Goal: Transaction & Acquisition: Purchase product/service

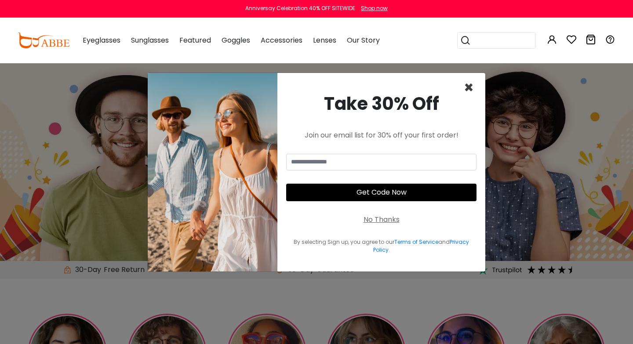
click at [473, 94] on span "×" at bounding box center [469, 88] width 10 height 22
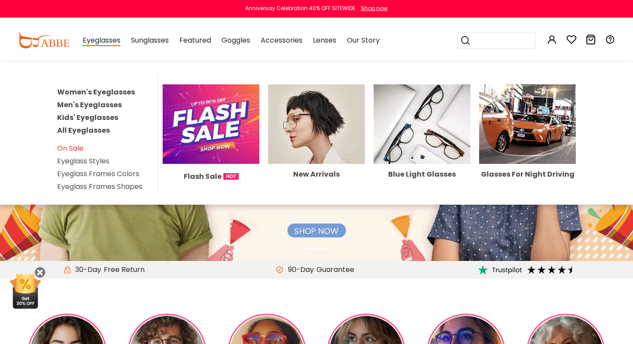
click at [103, 91] on link "Women's Eyeglasses" at bounding box center [96, 92] width 78 height 10
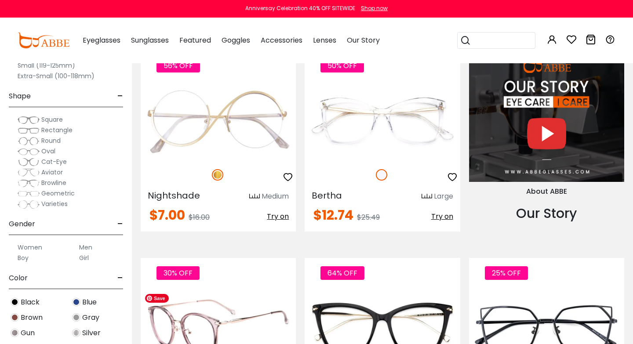
scroll to position [1079, 0]
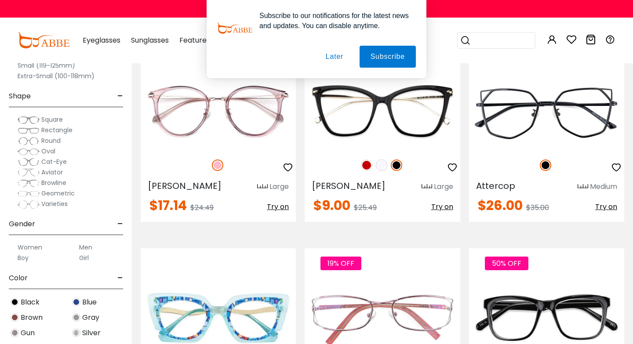
click at [341, 55] on button "Later" at bounding box center [335, 57] width 40 height 22
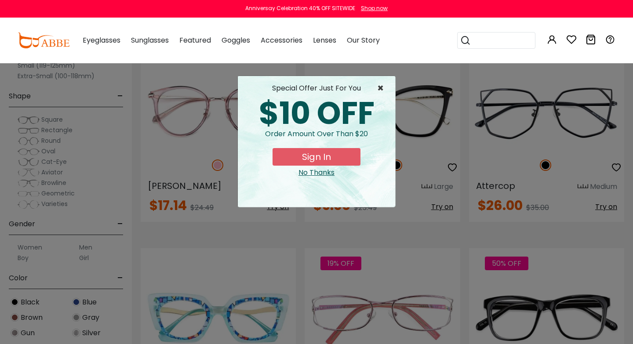
click at [382, 88] on span "×" at bounding box center [382, 88] width 11 height 11
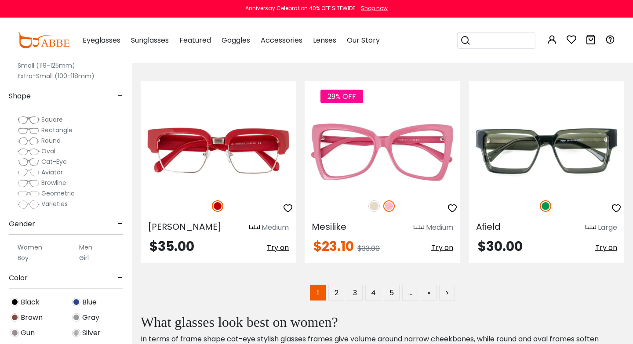
scroll to position [4157, 0]
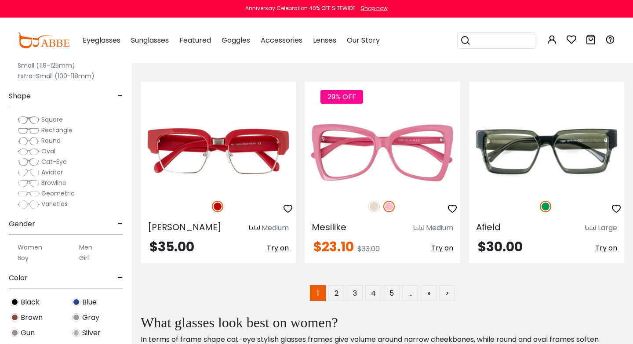
click at [45, 121] on span "Square" at bounding box center [52, 119] width 22 height 9
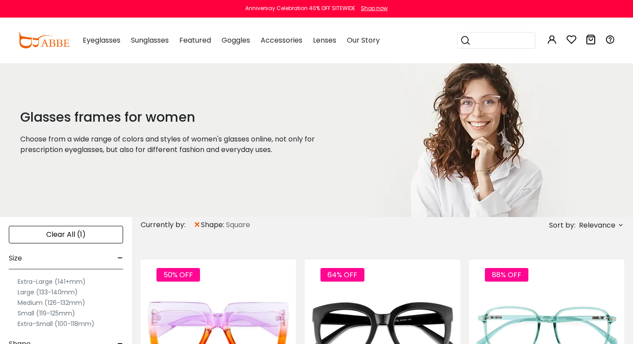
click at [198, 227] on span "×" at bounding box center [197, 225] width 7 height 16
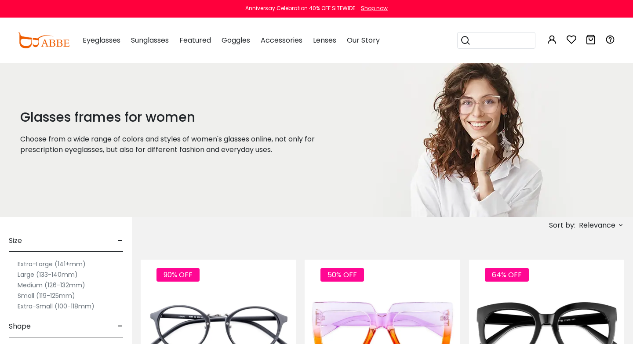
click at [580, 226] on span "Relevance" at bounding box center [597, 226] width 37 height 16
click at [582, 281] on label "Prices Low To High" at bounding box center [587, 282] width 63 height 11
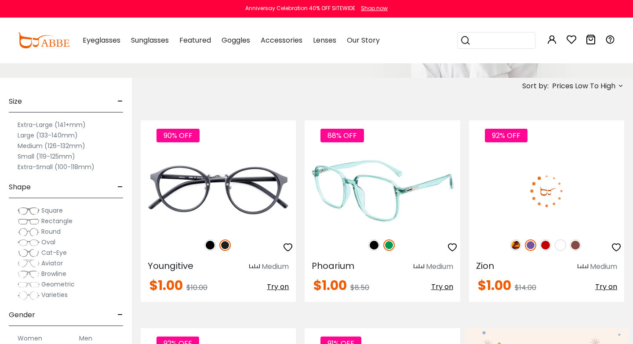
click at [376, 244] on img at bounding box center [374, 245] width 11 height 11
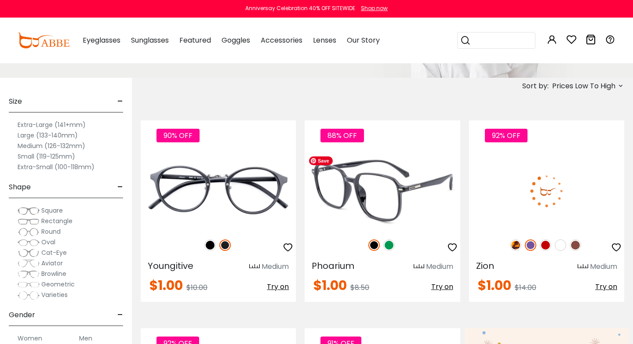
click at [391, 190] on img at bounding box center [382, 191] width 155 height 78
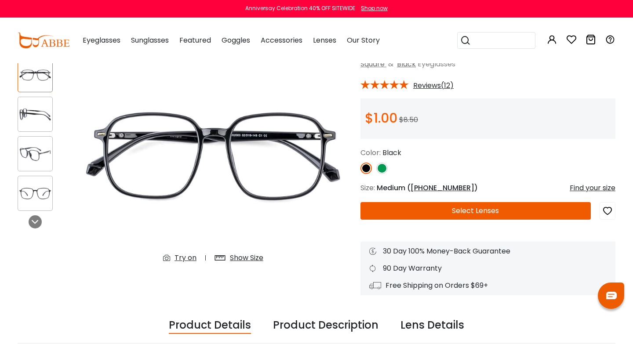
scroll to position [62, 0]
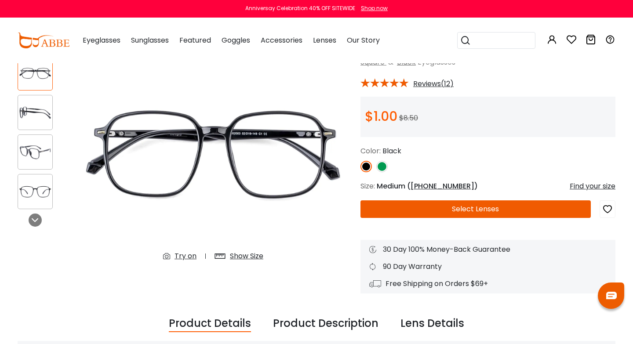
click at [389, 215] on button "Select Lenses" at bounding box center [476, 210] width 231 height 18
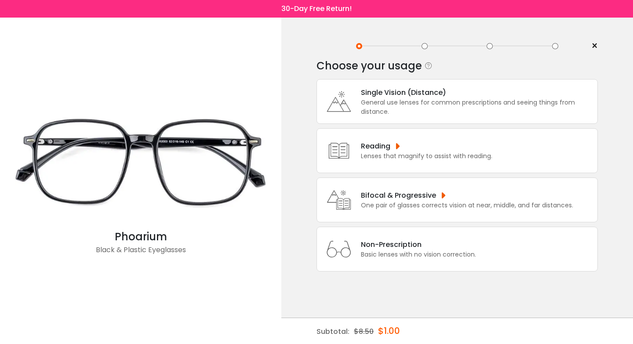
click at [399, 91] on div "Single Vision (Distance)" at bounding box center [477, 92] width 232 height 11
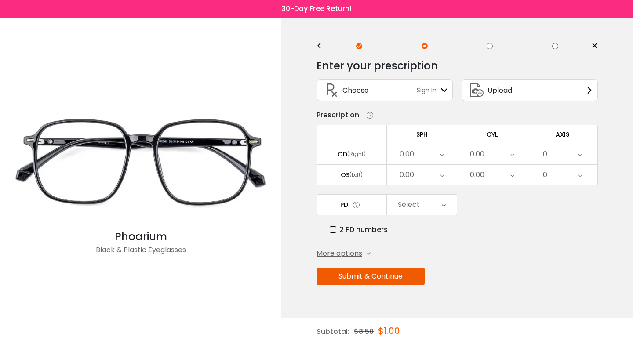
click at [406, 157] on div "0.00" at bounding box center [407, 155] width 15 height 18
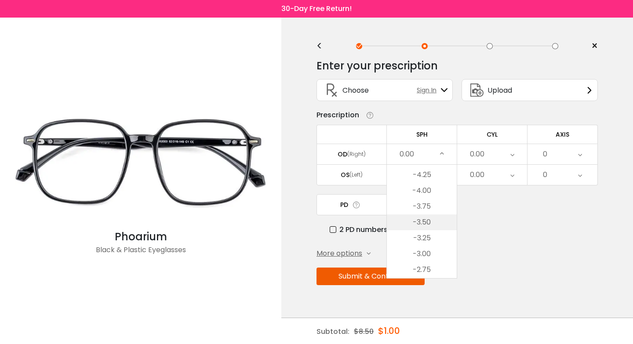
scroll to position [990, 0]
click at [427, 197] on li "-4.00" at bounding box center [422, 197] width 70 height 16
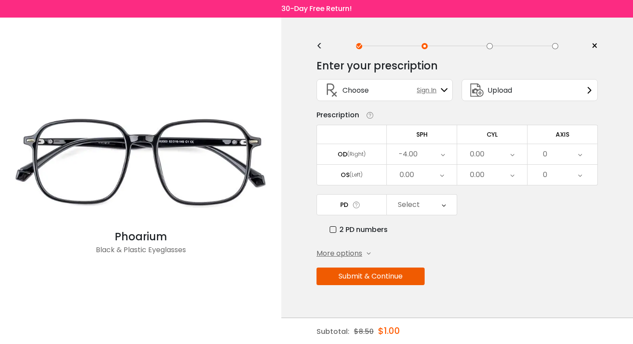
click at [425, 178] on div "0.00" at bounding box center [422, 175] width 70 height 20
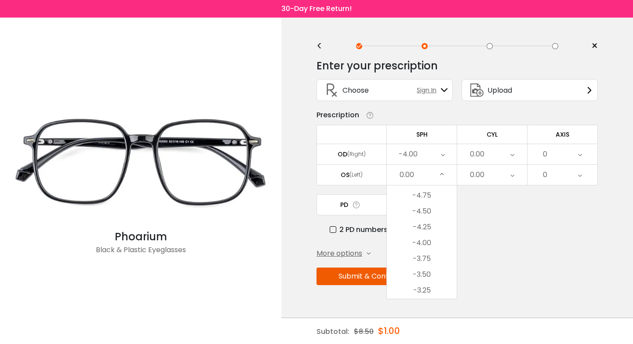
scroll to position [966, 0]
click at [426, 241] on li "-4.00" at bounding box center [422, 241] width 70 height 16
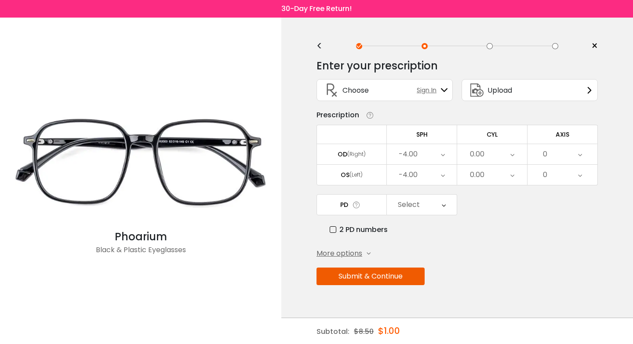
click at [498, 152] on div "0.00" at bounding box center [492, 154] width 70 height 20
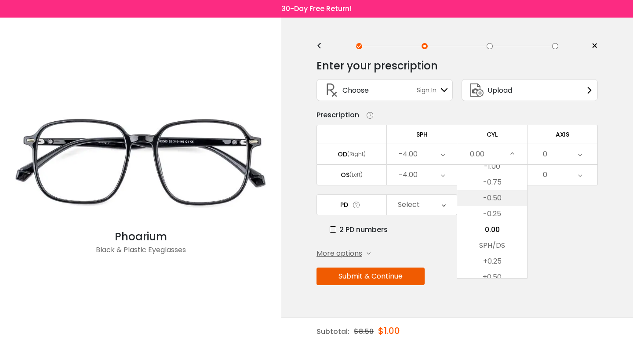
click at [495, 206] on li "-0.50" at bounding box center [492, 198] width 70 height 16
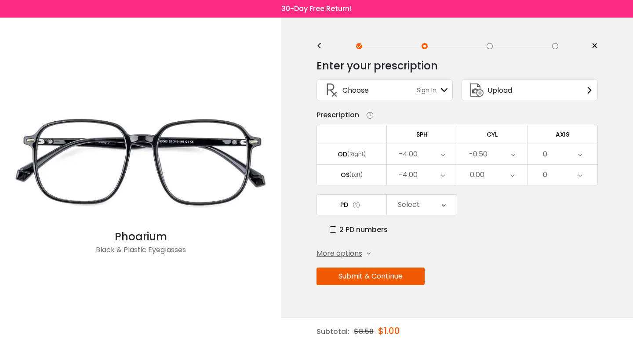
click at [493, 181] on div "0.00" at bounding box center [492, 175] width 70 height 20
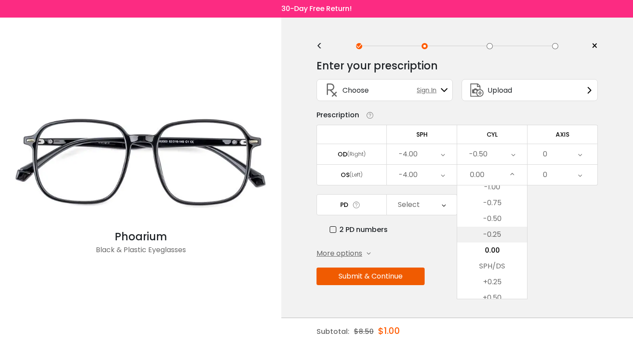
click at [498, 236] on li "-0.25" at bounding box center [492, 235] width 70 height 16
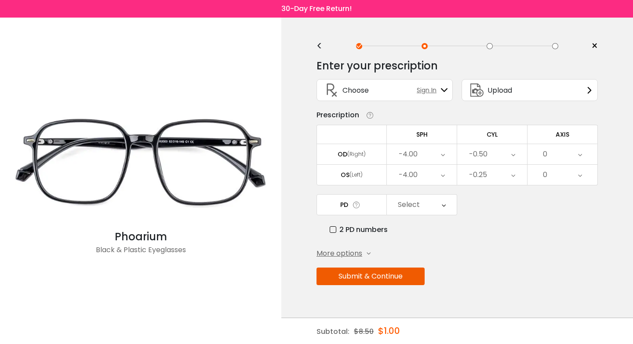
click at [555, 152] on div "0" at bounding box center [563, 154] width 70 height 20
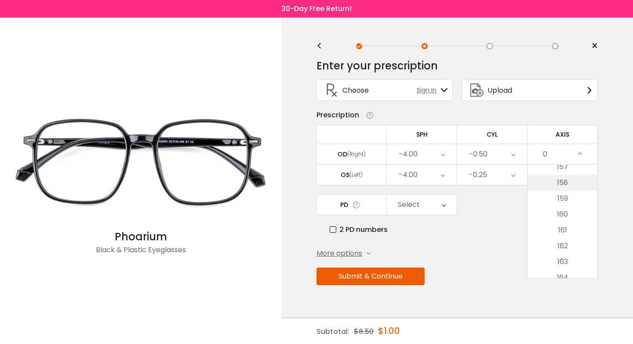
scroll to position [2753, 0]
click at [569, 270] on li "180" at bounding box center [563, 271] width 70 height 16
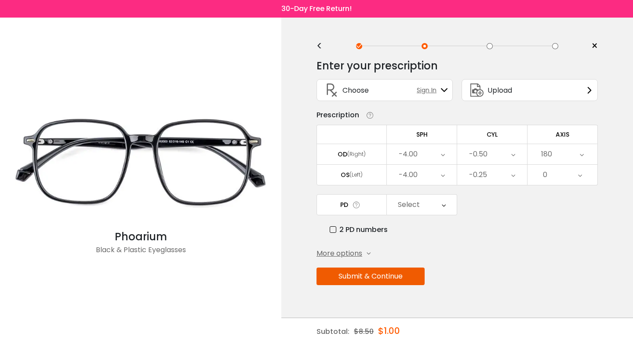
click at [567, 177] on div "0" at bounding box center [563, 175] width 70 height 20
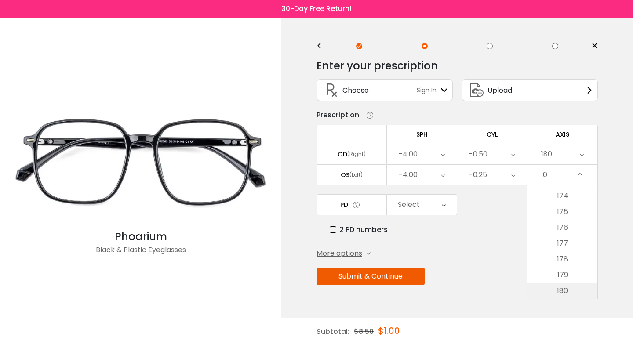
click at [569, 292] on li "180" at bounding box center [563, 291] width 70 height 16
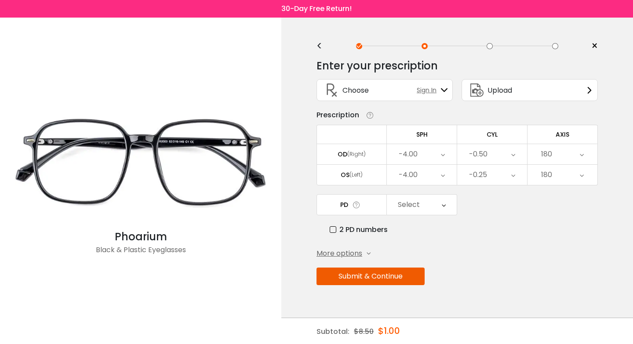
click at [439, 216] on td "Select Cancel PD Save 46 47 48 49 50 51 52 53 54 55 56 57 58 59 60 61 62 63 64 …" at bounding box center [422, 204] width 70 height 21
click at [438, 209] on div "Select" at bounding box center [422, 205] width 70 height 20
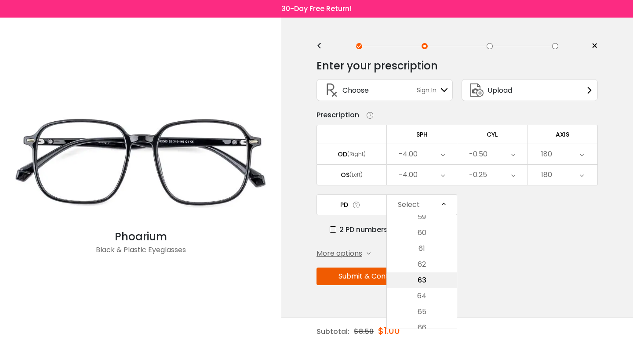
click at [432, 279] on li "63" at bounding box center [422, 281] width 70 height 16
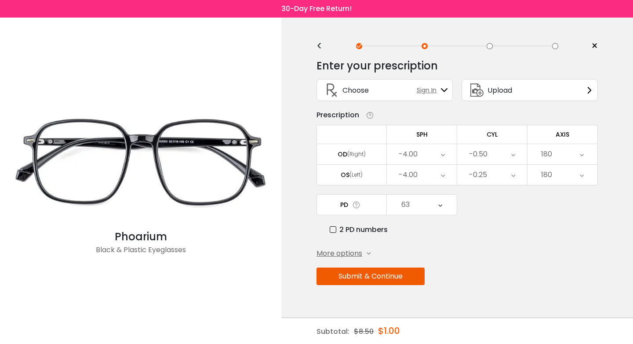
click at [405, 278] on button "Submit & Continue" at bounding box center [371, 277] width 108 height 18
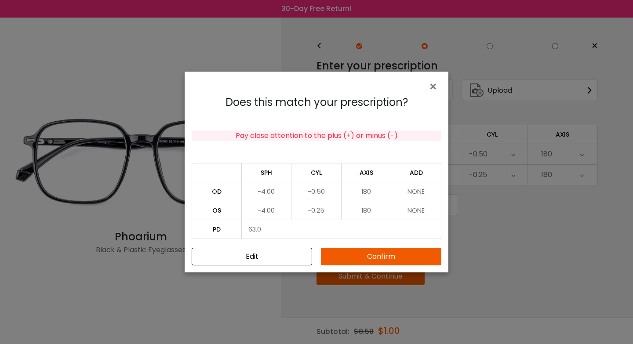
click at [374, 260] on button "Confirm" at bounding box center [381, 257] width 121 height 18
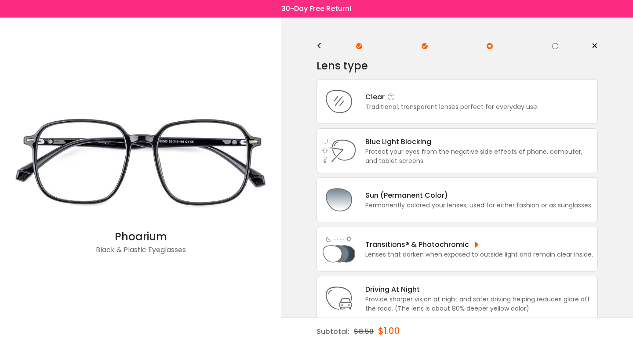
click at [452, 112] on div "Traditional, transparent lenses perfect for everyday use." at bounding box center [452, 106] width 173 height 9
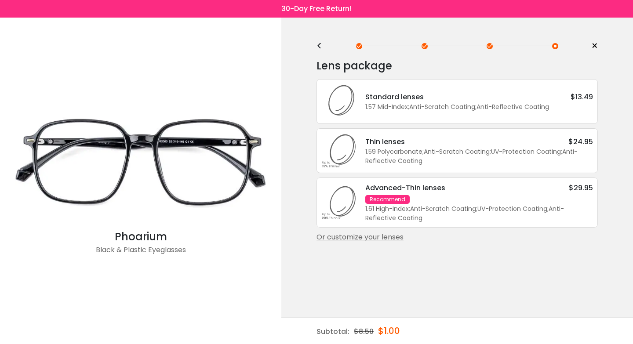
click at [444, 121] on div "Standard lenses $13.49 1.57 Mid-Index ; Anti-Scratch Coating ; Anti-Reflective …" at bounding box center [458, 101] width 282 height 45
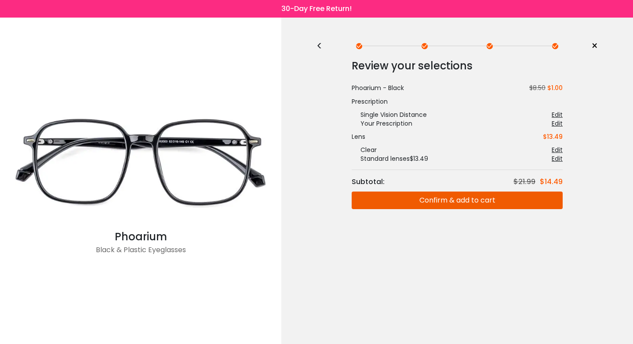
click at [428, 205] on button "Confirm & add to cart" at bounding box center [457, 201] width 211 height 18
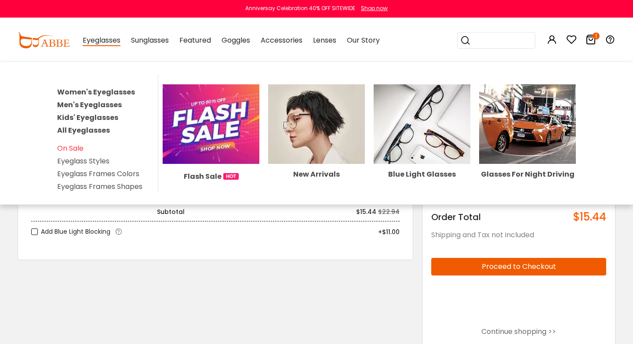
click at [111, 91] on link "Women's Eyeglasses" at bounding box center [96, 92] width 78 height 10
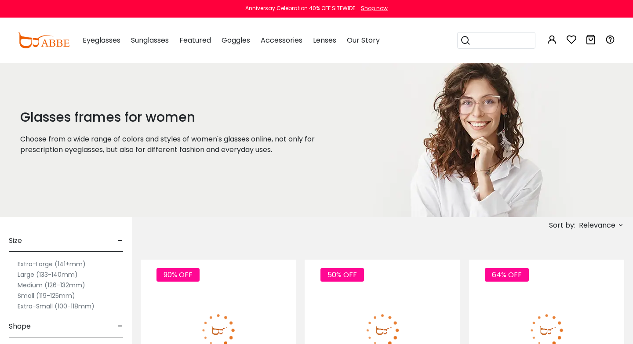
click at [604, 224] on span "Relevance" at bounding box center [597, 226] width 37 height 16
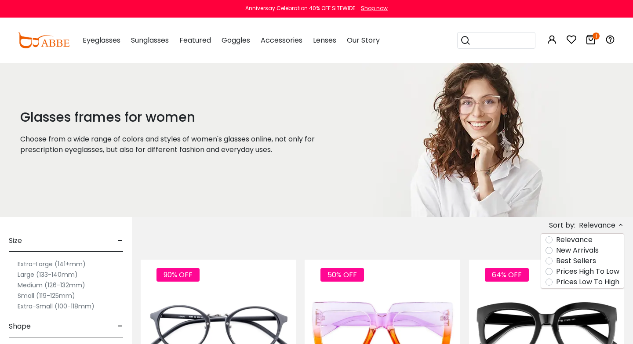
click at [597, 286] on label "Prices Low To High" at bounding box center [587, 282] width 63 height 11
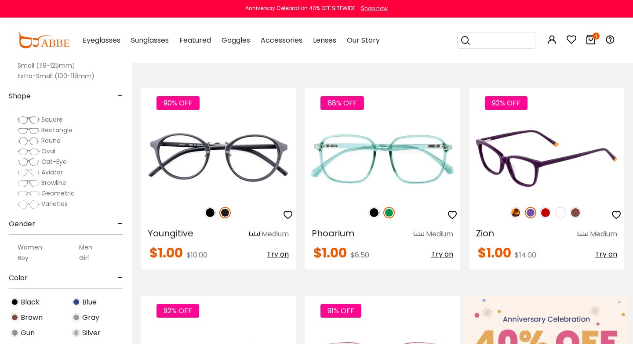
click at [576, 214] on img at bounding box center [575, 212] width 11 height 11
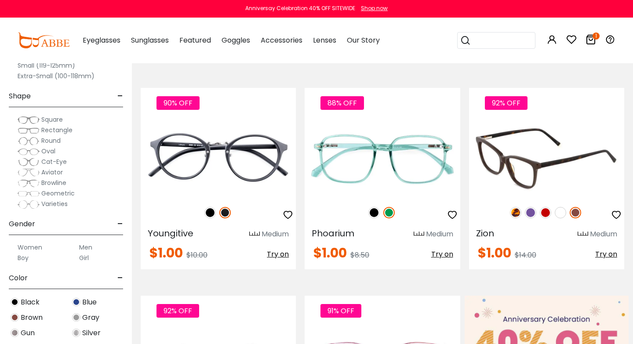
click at [520, 212] on img at bounding box center [515, 212] width 11 height 11
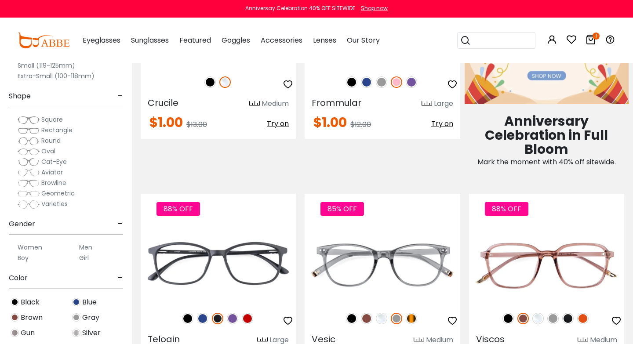
scroll to position [647, 0]
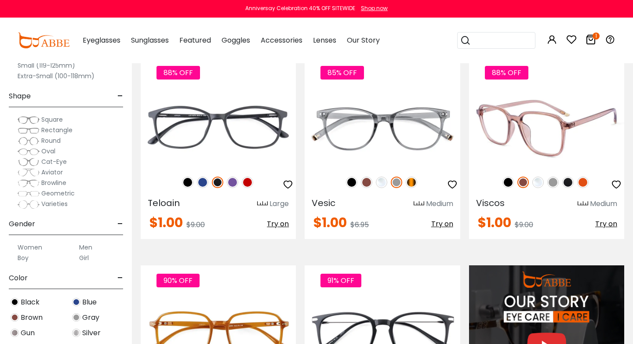
click at [512, 185] on img at bounding box center [508, 182] width 11 height 11
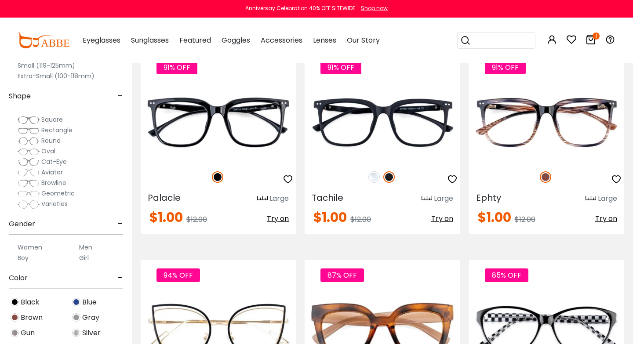
scroll to position [3736, 0]
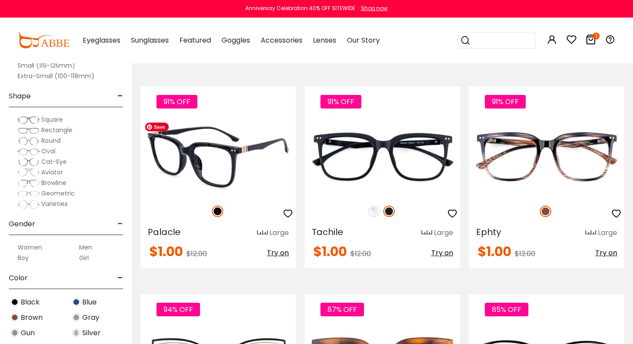
click at [235, 193] on img at bounding box center [218, 157] width 155 height 78
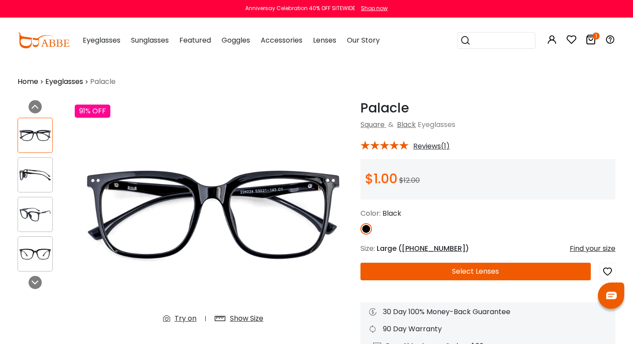
click at [390, 275] on button "Select Lenses" at bounding box center [476, 272] width 231 height 18
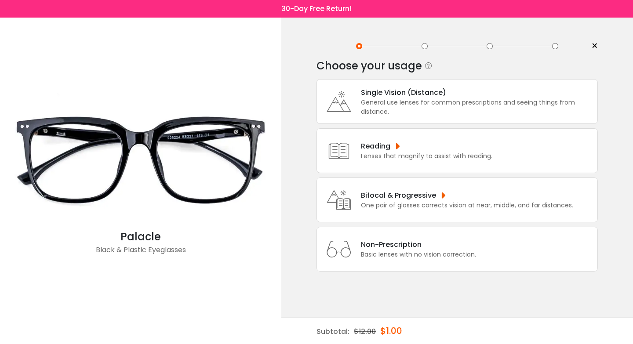
click at [415, 94] on div "Single Vision (Distance)" at bounding box center [477, 92] width 232 height 11
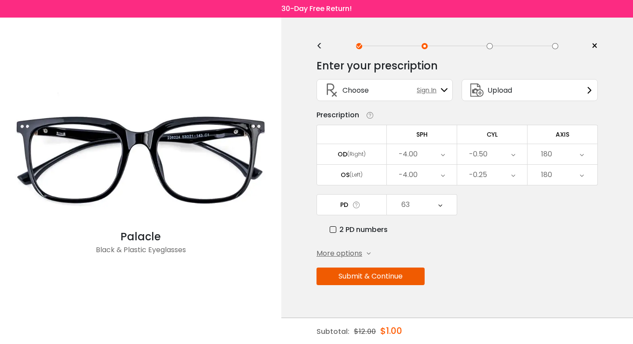
click at [390, 278] on button "Submit & Continue" at bounding box center [371, 277] width 108 height 18
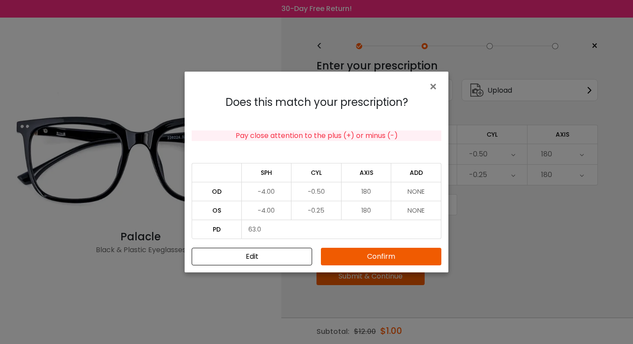
click at [395, 255] on button "Confirm" at bounding box center [381, 257] width 121 height 18
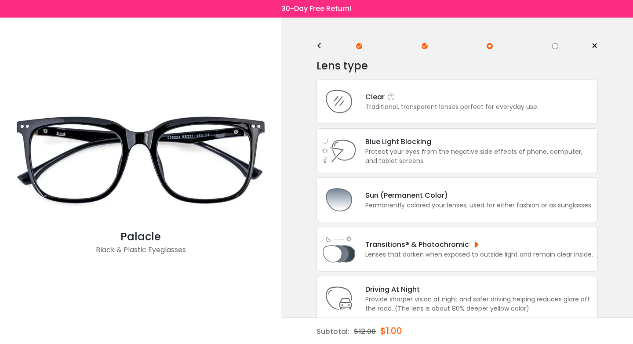
click at [435, 120] on div "Clear Traditional, transparent lenses perfect for everyday use." at bounding box center [458, 101] width 282 height 45
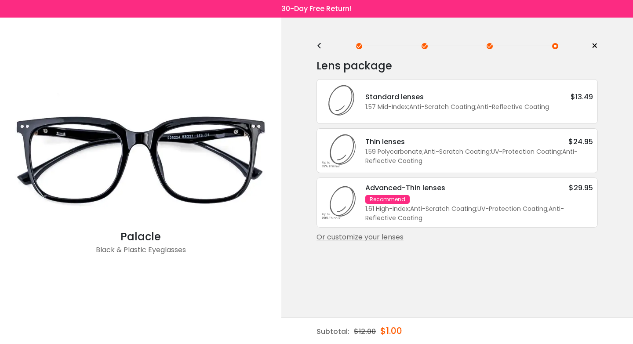
click at [437, 117] on div "Standard lenses $13.49 1.57 Mid-Index ; Anti-Scratch Coating ; Anti-Reflective …" at bounding box center [458, 101] width 282 height 45
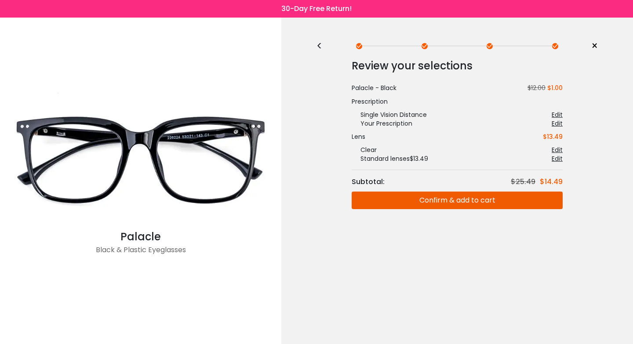
click at [419, 204] on button "Confirm & add to cart" at bounding box center [457, 201] width 211 height 18
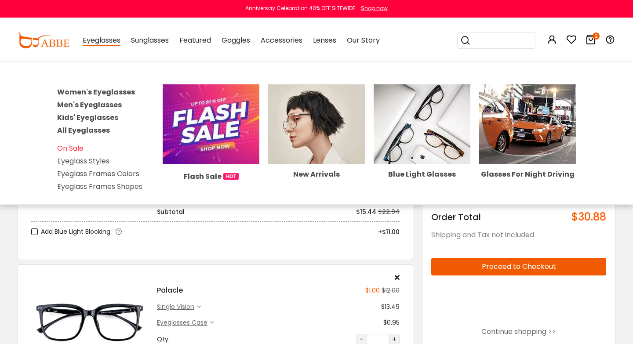
click at [103, 90] on link "Women's Eyeglasses" at bounding box center [96, 92] width 78 height 10
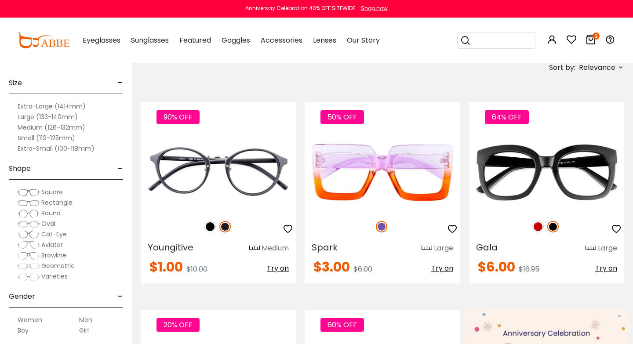
click at [570, 73] on div "Sort by: Relevance Relevance New Arrivals Best Sellers Prices High To Low Price…" at bounding box center [570, 67] width 110 height 16
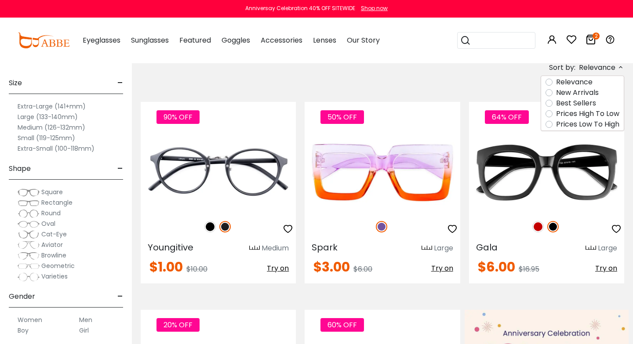
click at [568, 123] on label "Prices Low To High" at bounding box center [587, 124] width 63 height 11
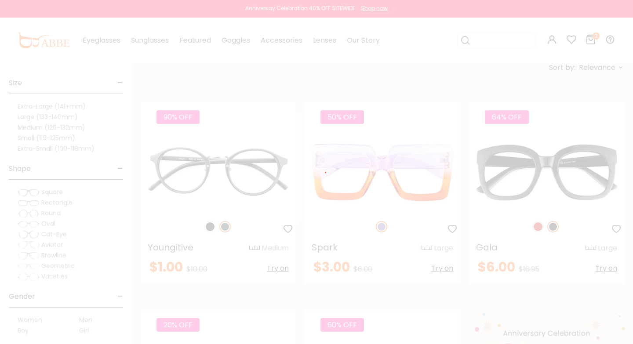
scroll to position [92, 0]
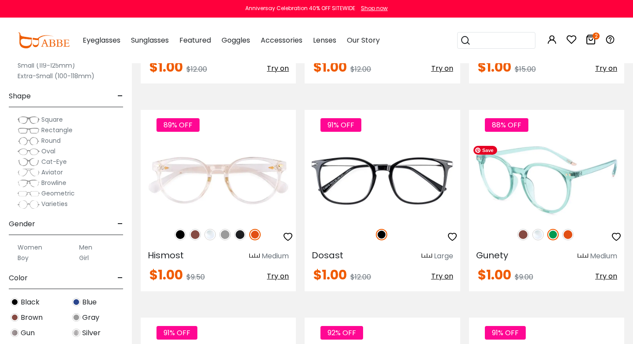
scroll to position [1518, 0]
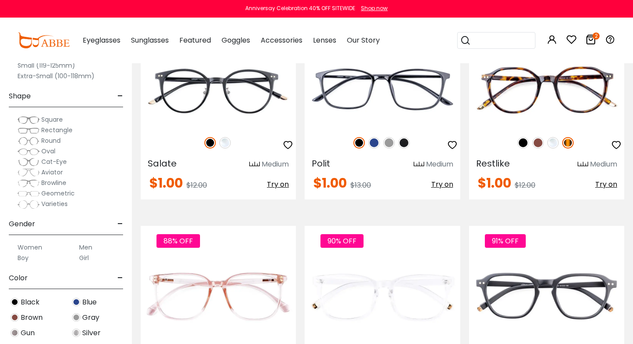
click at [64, 120] on div "Square" at bounding box center [66, 119] width 114 height 11
click at [58, 119] on span "Square" at bounding box center [52, 119] width 22 height 9
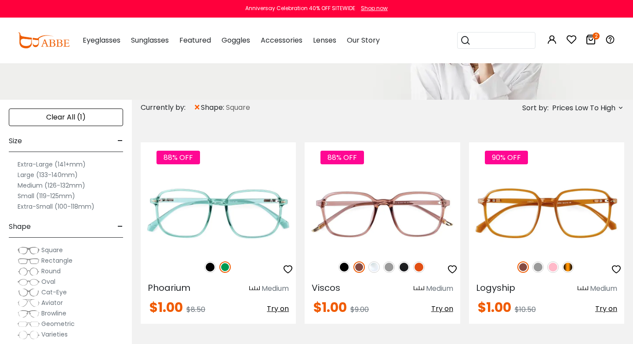
scroll to position [114, 0]
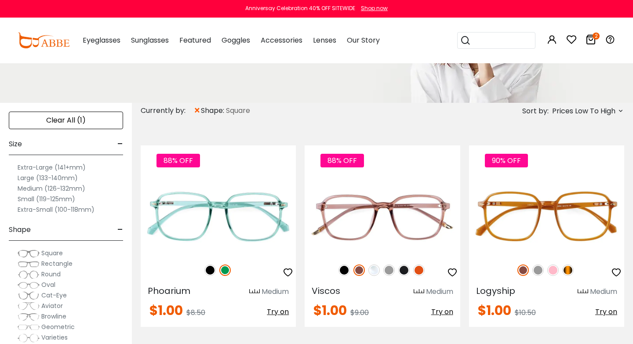
click at [74, 166] on label "Extra-Large (141+mm)" at bounding box center [52, 167] width 68 height 11
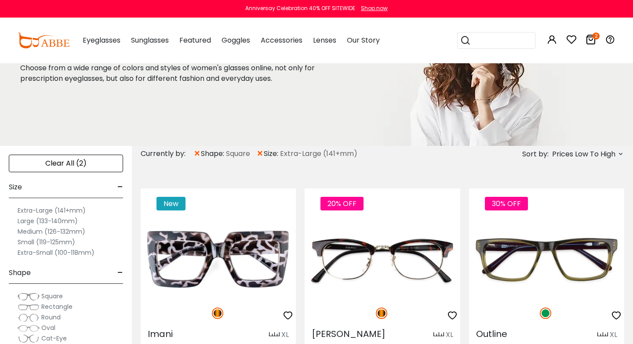
scroll to position [69, 0]
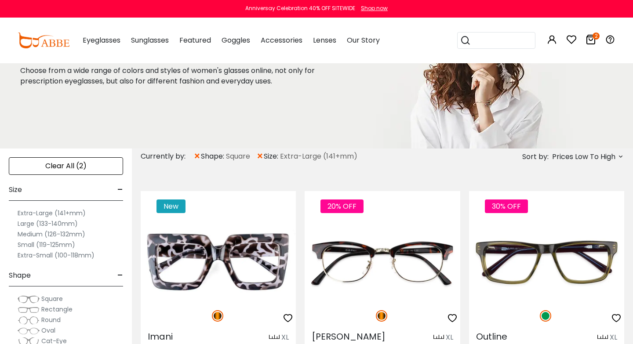
click at [553, 153] on span "Prices Low To High" at bounding box center [583, 157] width 63 height 16
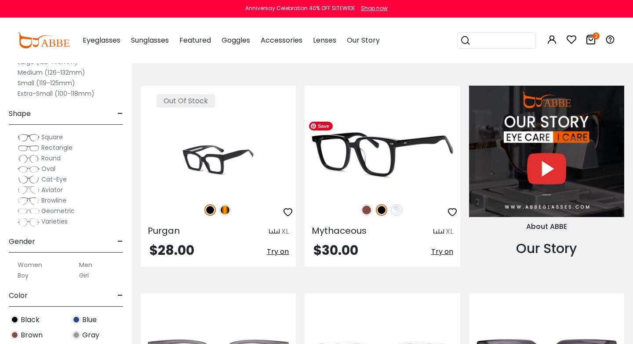
scroll to position [822, 0]
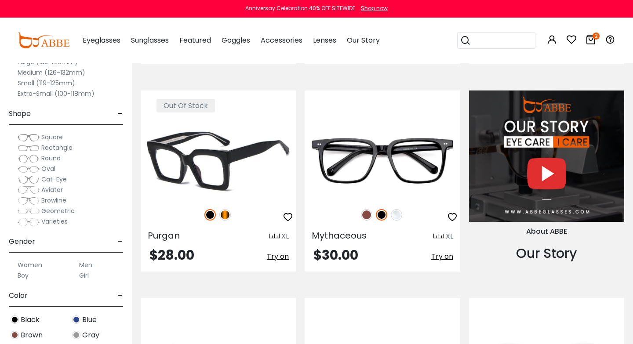
click at [226, 216] on img at bounding box center [225, 214] width 11 height 11
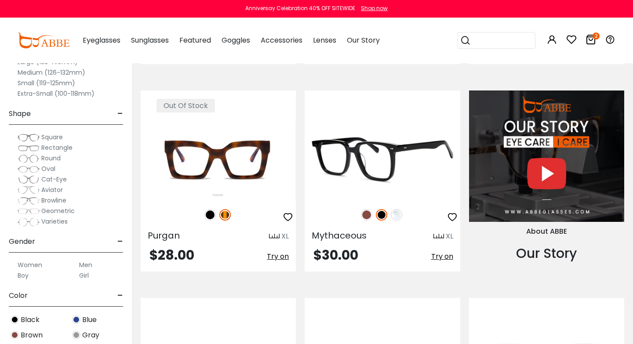
click at [366, 214] on img at bounding box center [366, 214] width 11 height 11
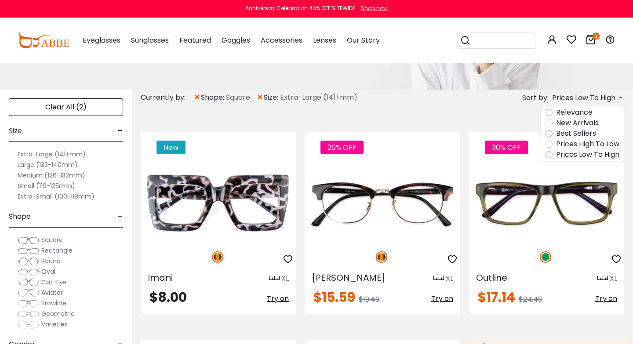
scroll to position [141, 0]
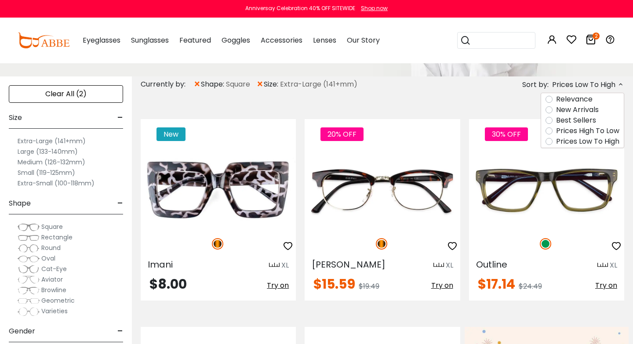
click at [263, 83] on span "×" at bounding box center [259, 85] width 7 height 16
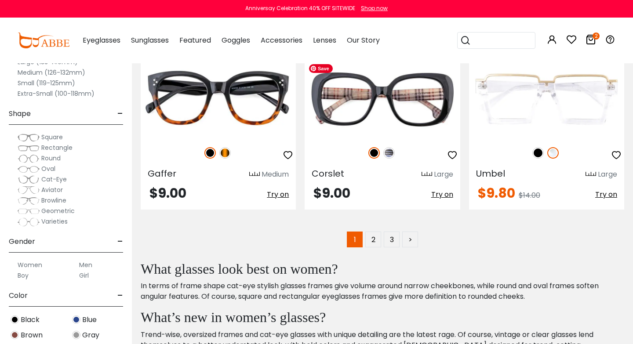
scroll to position [4197, 0]
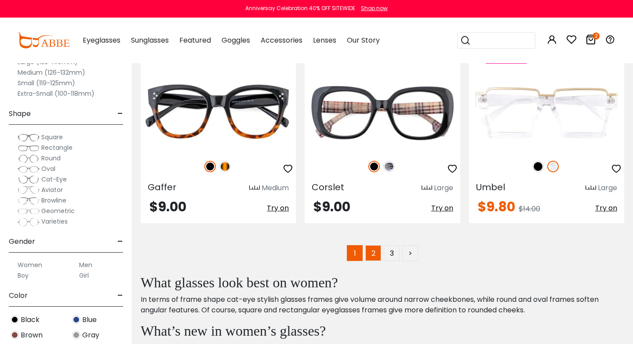
click at [372, 255] on link "2" at bounding box center [374, 253] width 16 height 16
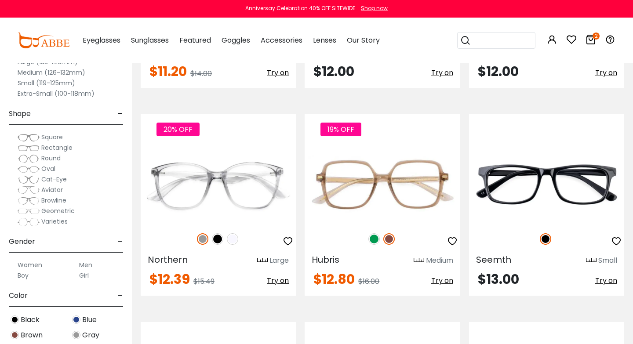
scroll to position [592, 0]
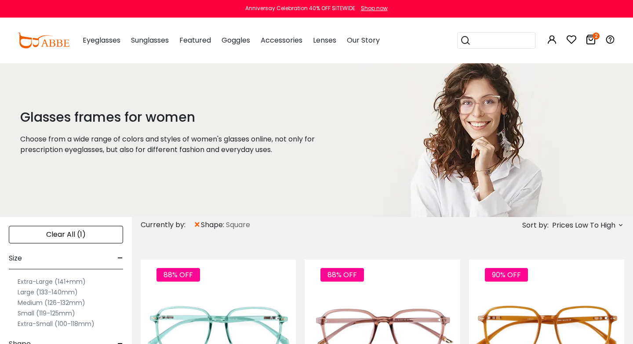
click at [197, 224] on span "×" at bounding box center [197, 225] width 7 height 16
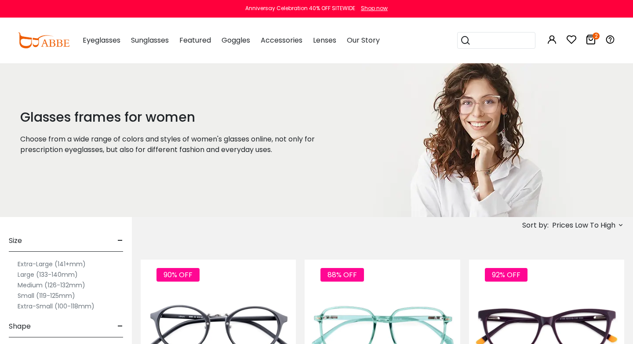
click at [63, 274] on label "Large (133-140mm)" at bounding box center [48, 275] width 60 height 11
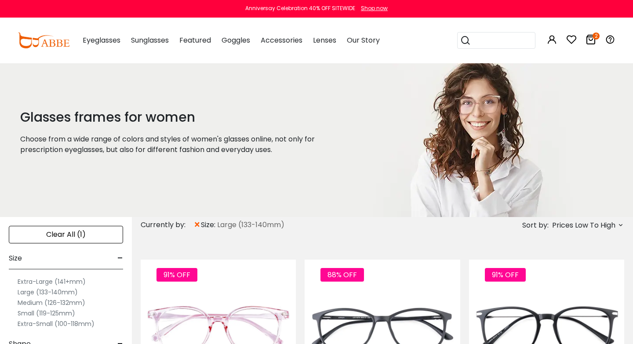
scroll to position [44, 0]
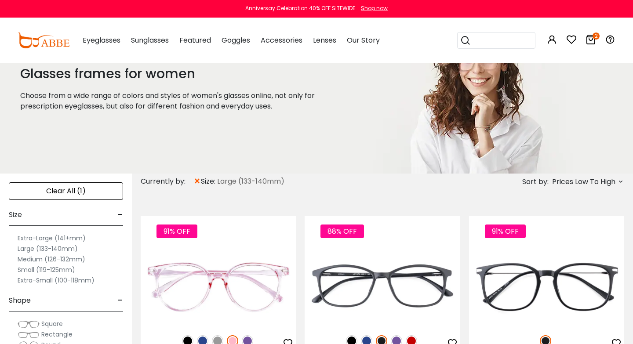
click at [201, 179] on span "size:" at bounding box center [209, 181] width 16 height 11
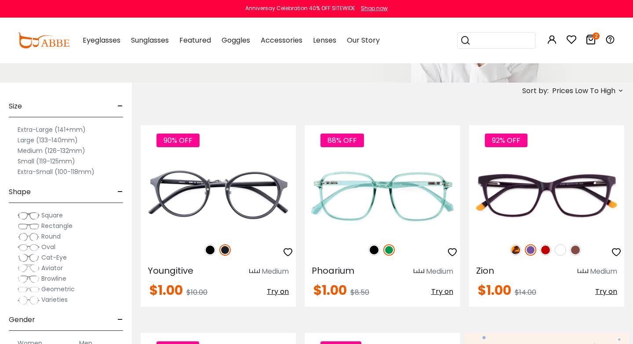
click at [57, 258] on span "Cat-Eye" at bounding box center [54, 257] width 26 height 9
